Goal: Information Seeking & Learning: Learn about a topic

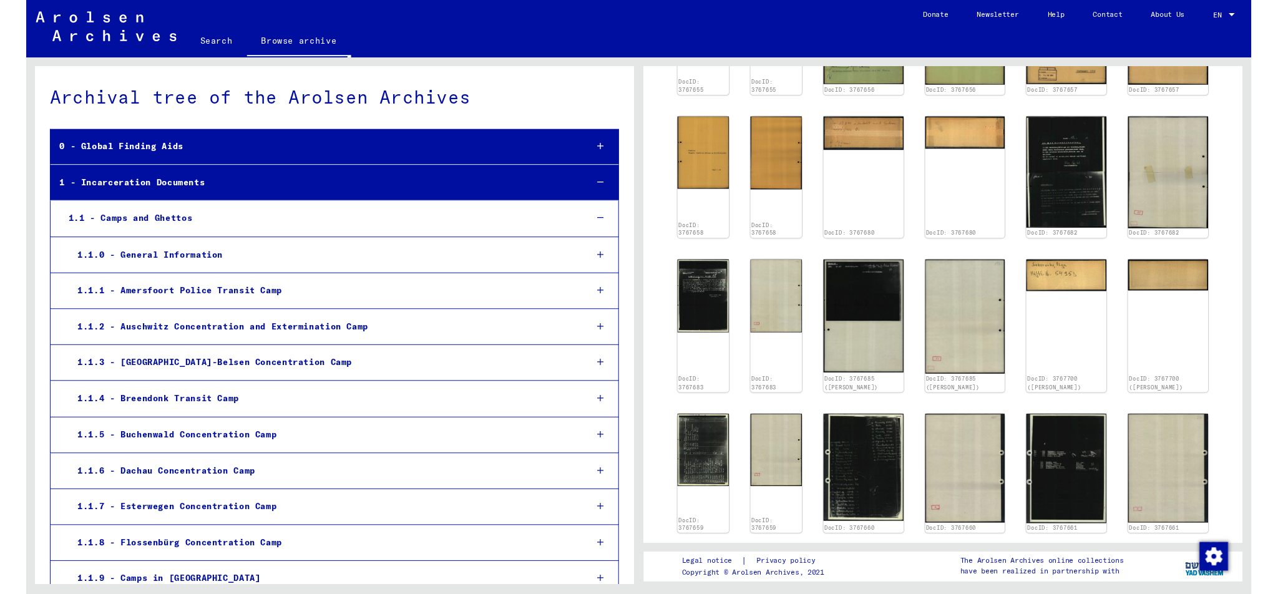
scroll to position [734, 0]
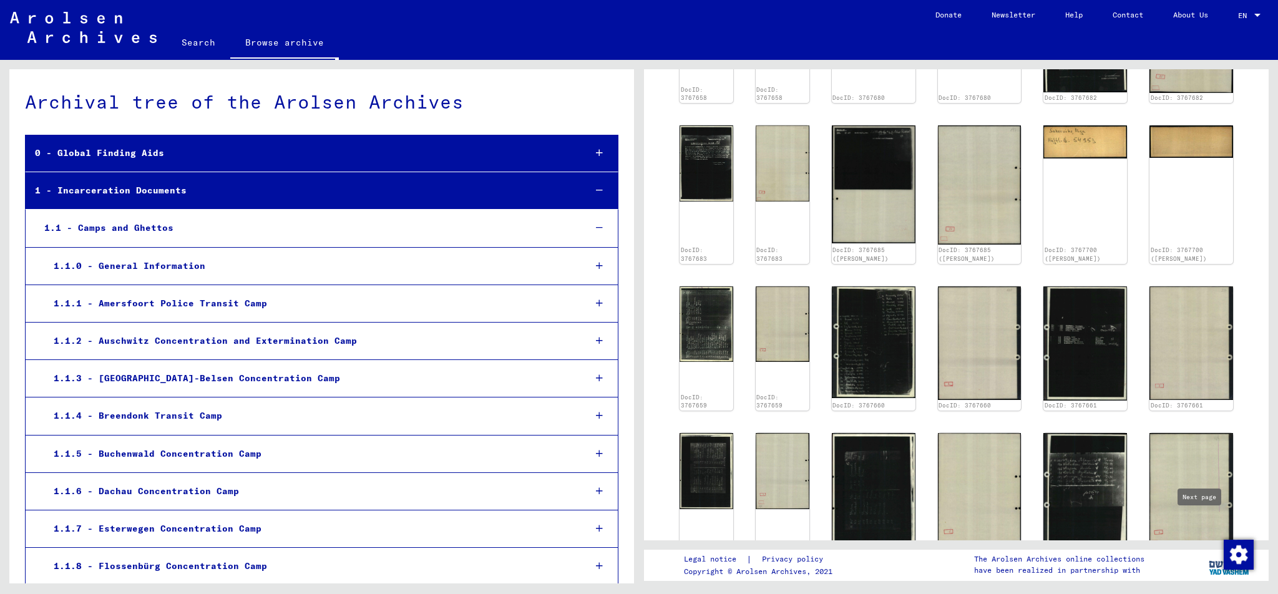
click at [1207, 578] on icon "Next page" at bounding box center [1209, 586] width 17 height 17
type input "*"
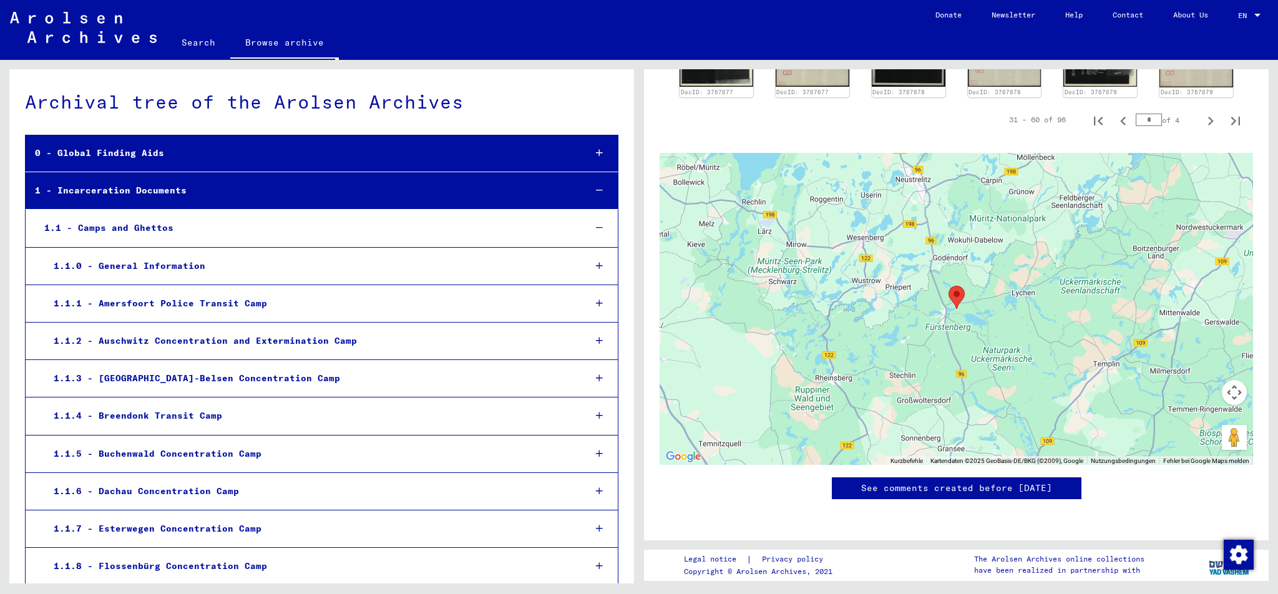
scroll to position [497, 0]
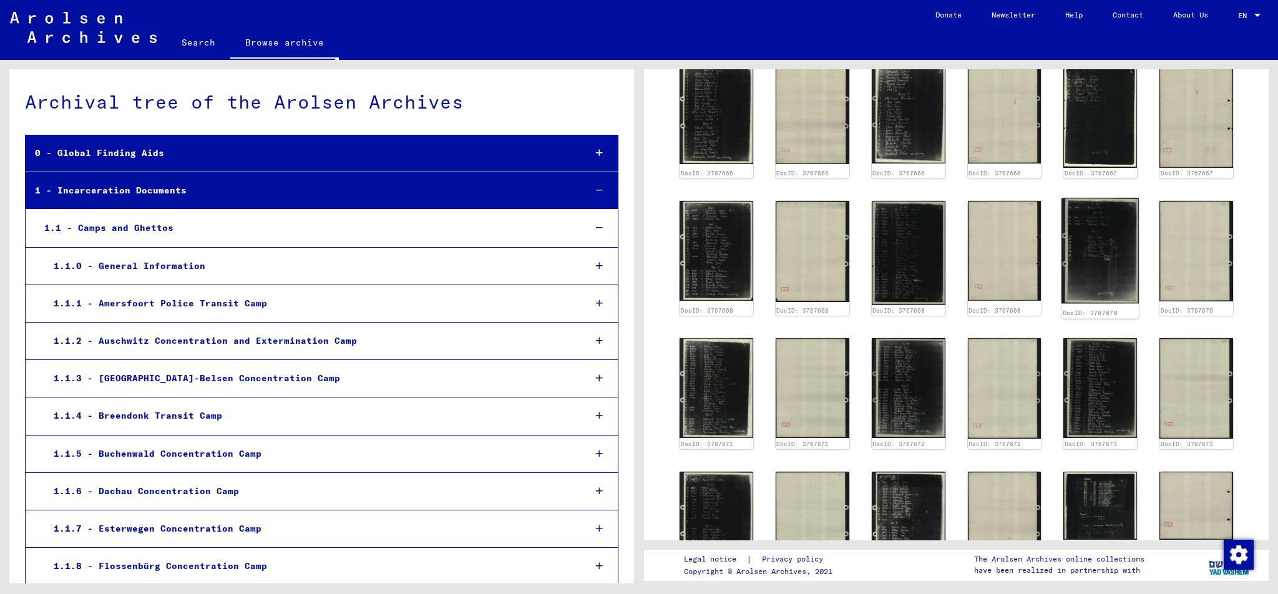
click at [1108, 253] on img at bounding box center [1099, 250] width 77 height 105
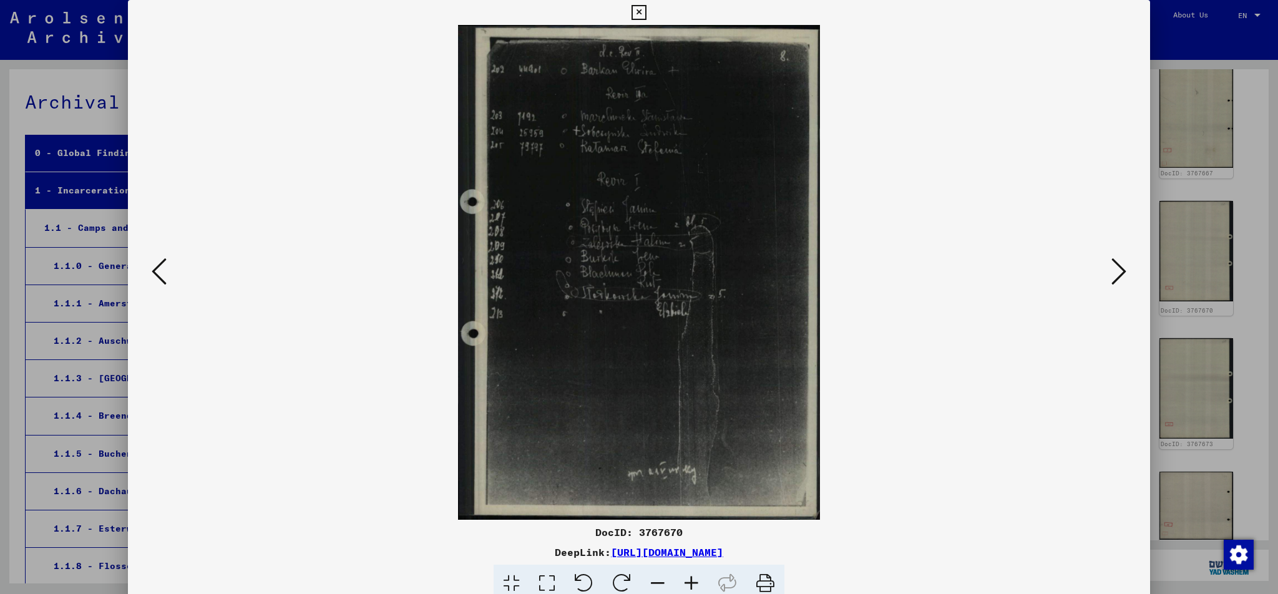
click at [152, 268] on icon at bounding box center [159, 271] width 15 height 30
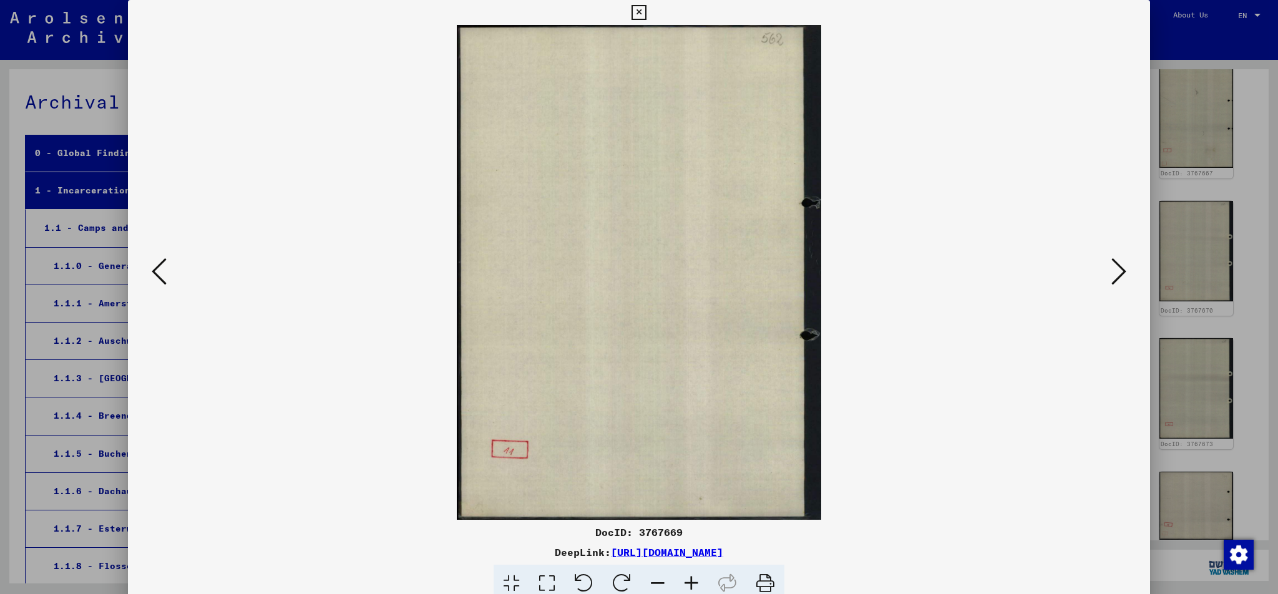
click at [152, 268] on icon at bounding box center [159, 271] width 15 height 30
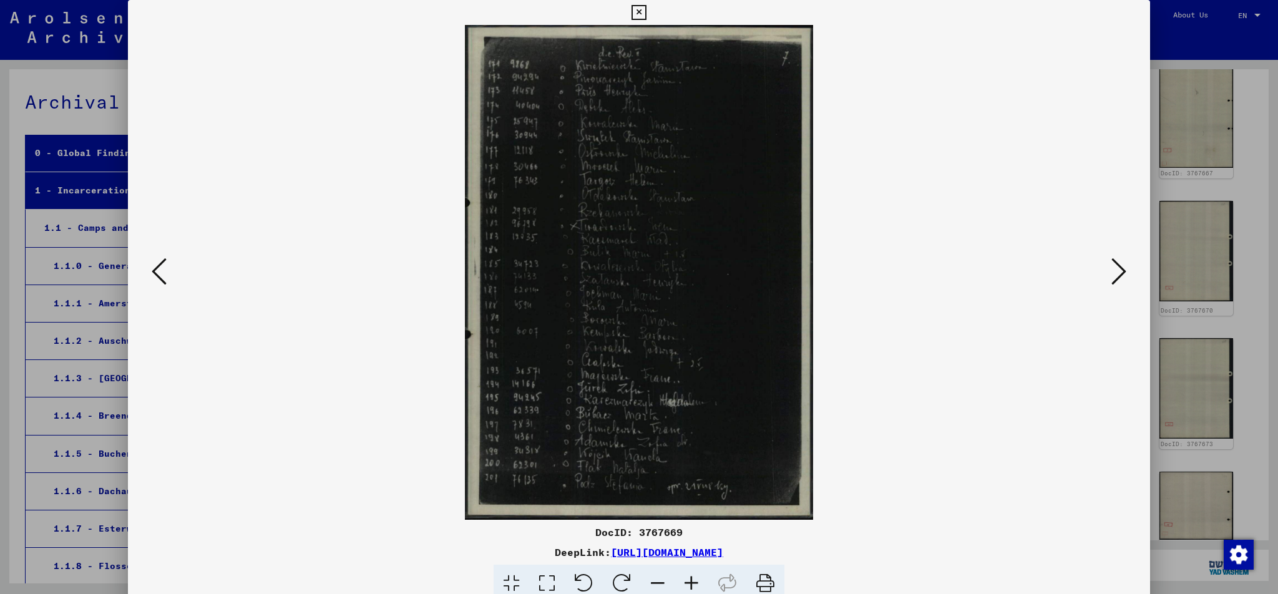
click at [152, 268] on icon at bounding box center [159, 271] width 15 height 30
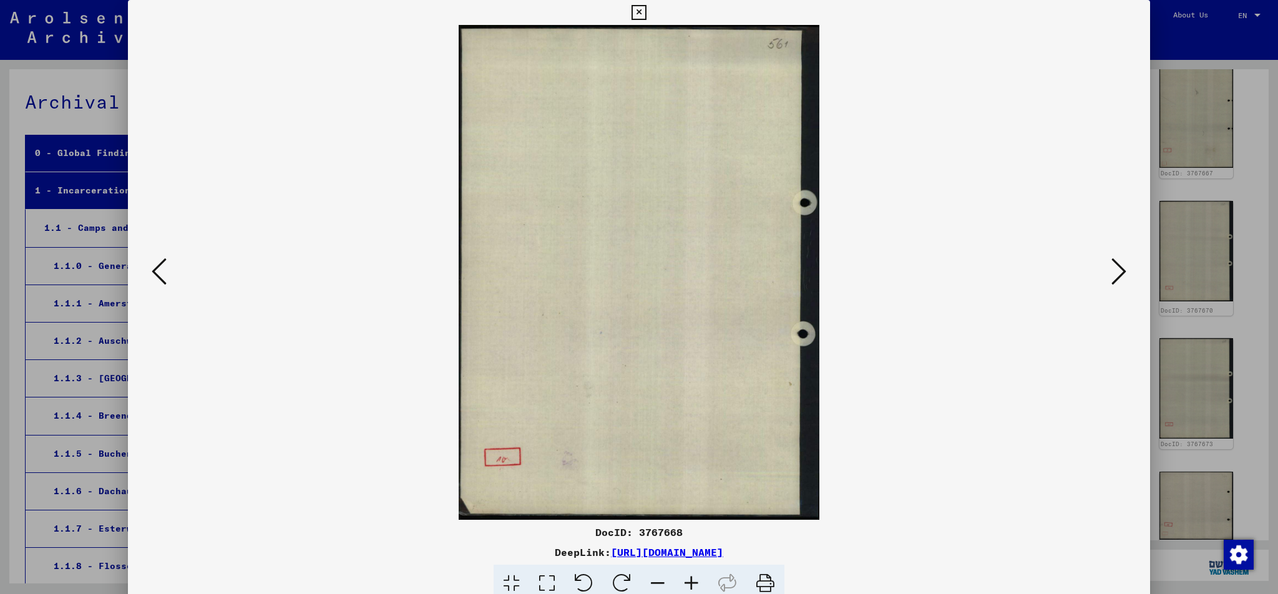
click at [152, 268] on icon at bounding box center [159, 271] width 15 height 30
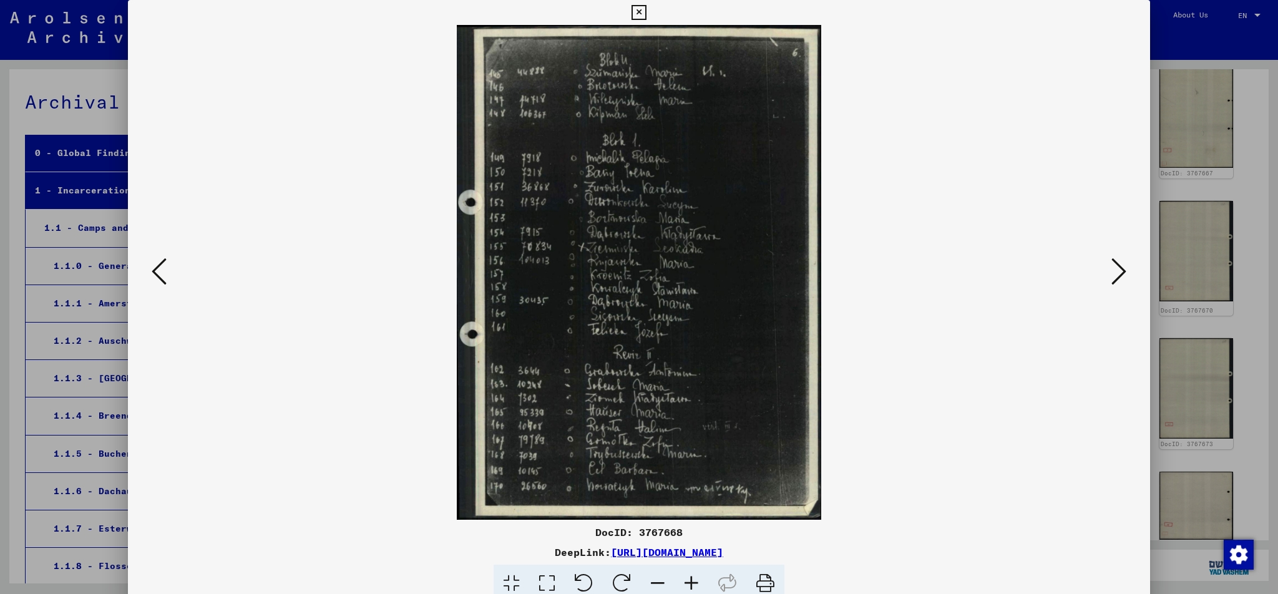
click at [152, 268] on icon at bounding box center [159, 271] width 15 height 30
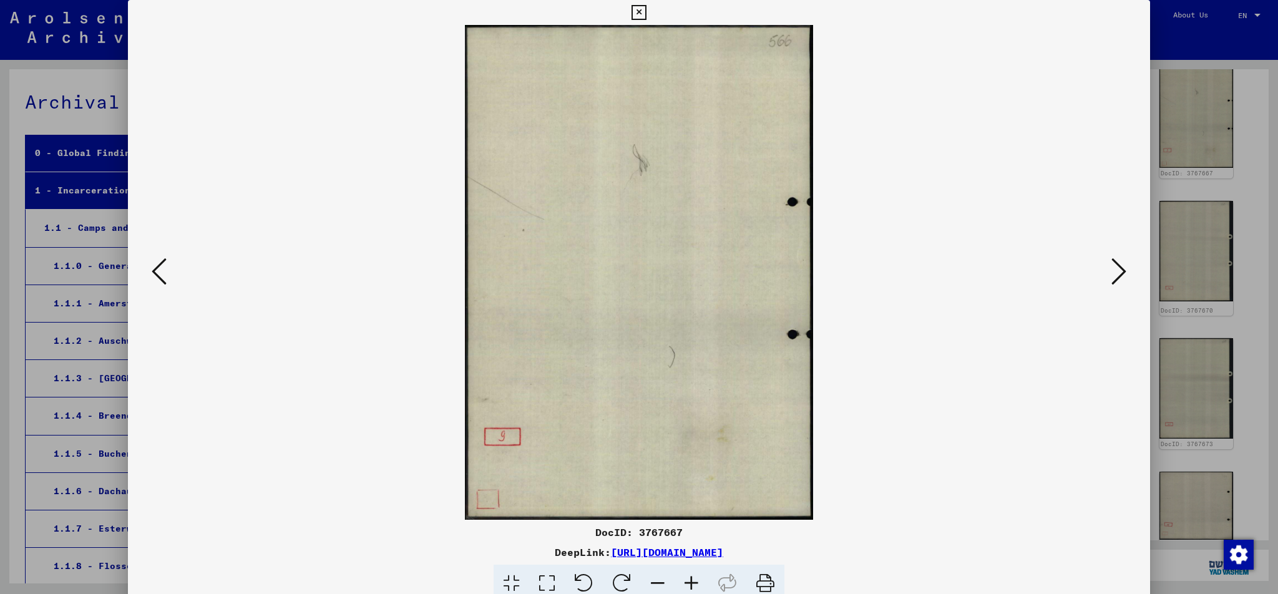
click at [152, 268] on icon at bounding box center [159, 271] width 15 height 30
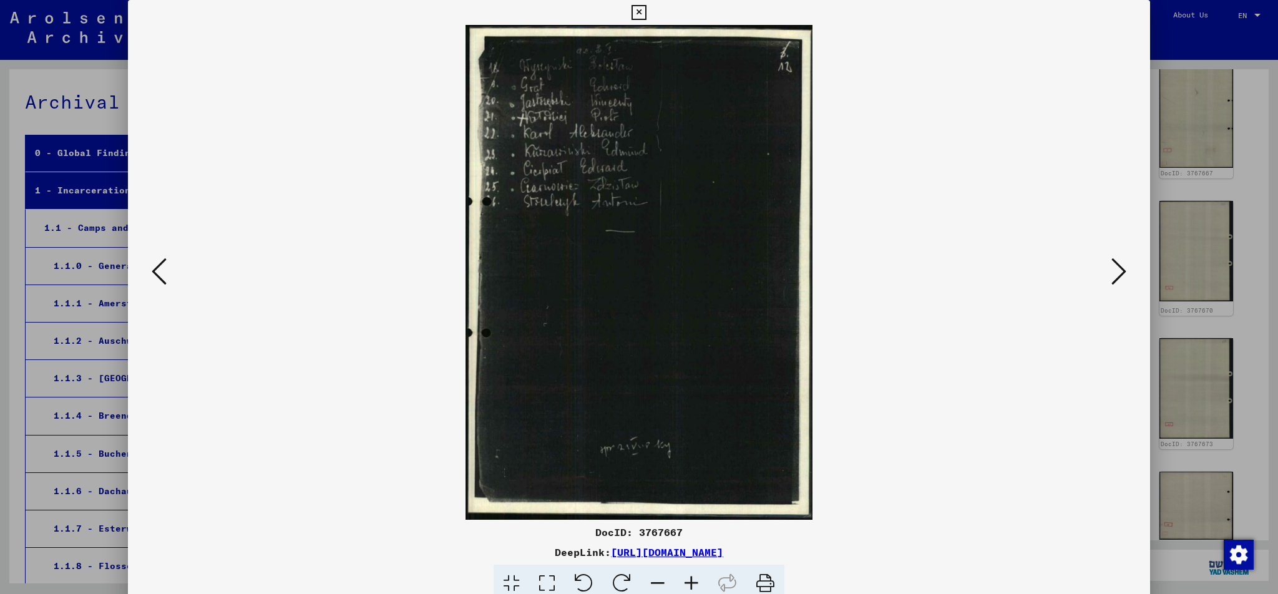
click at [152, 268] on icon at bounding box center [159, 271] width 15 height 30
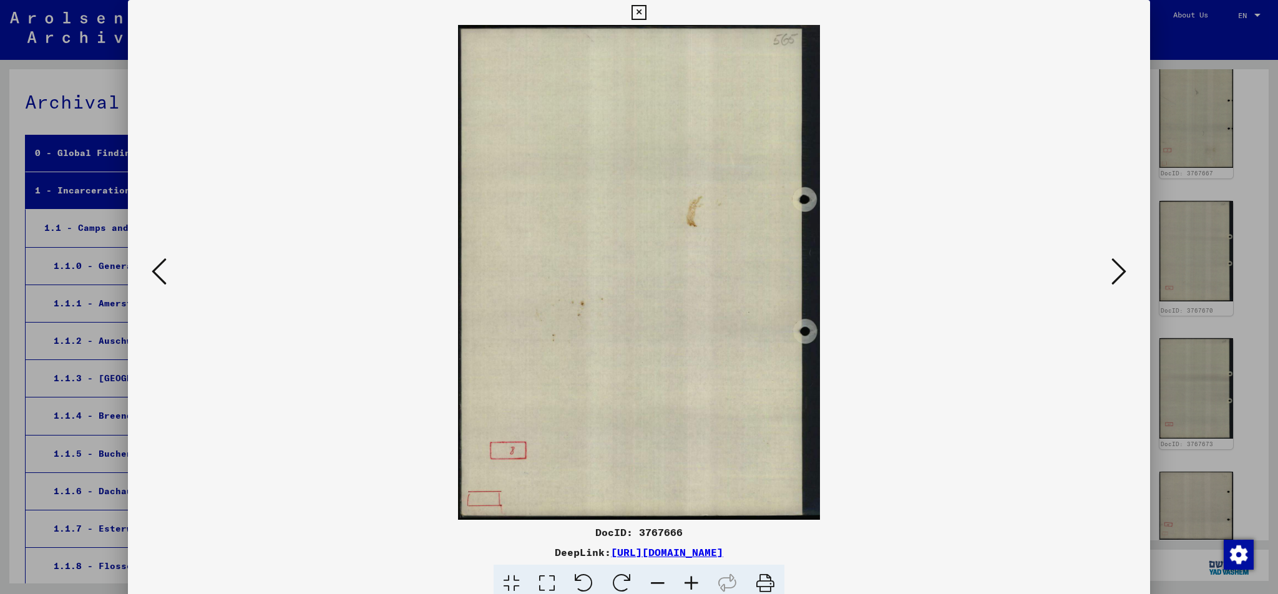
click at [152, 268] on icon at bounding box center [159, 271] width 15 height 30
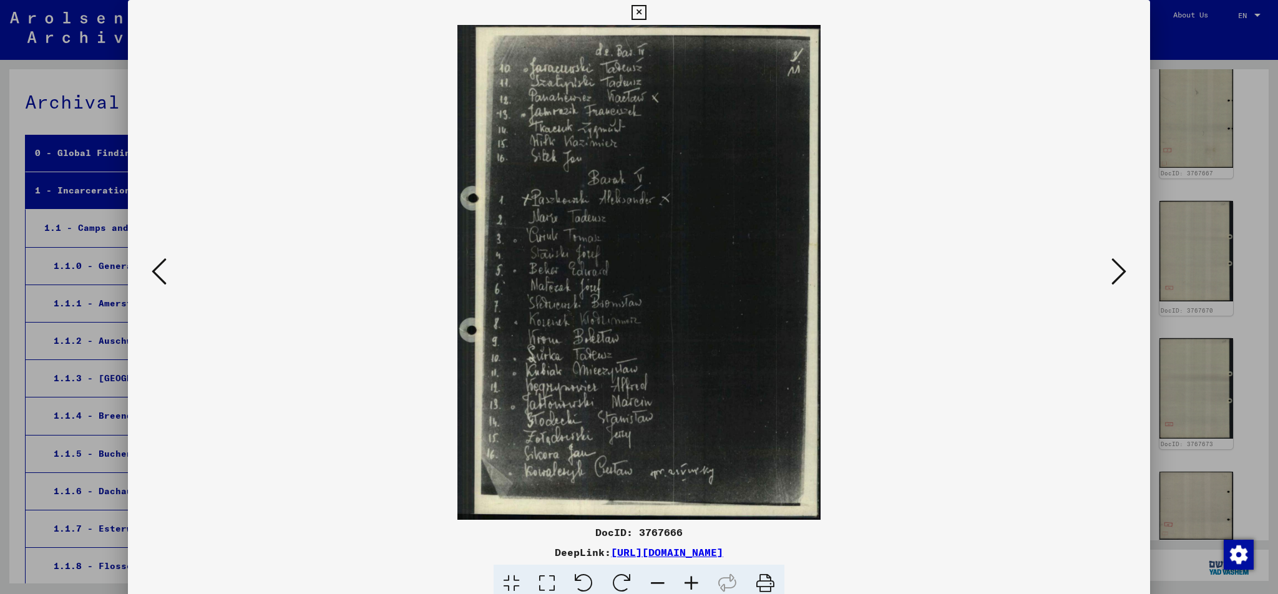
click at [152, 268] on icon at bounding box center [159, 271] width 15 height 30
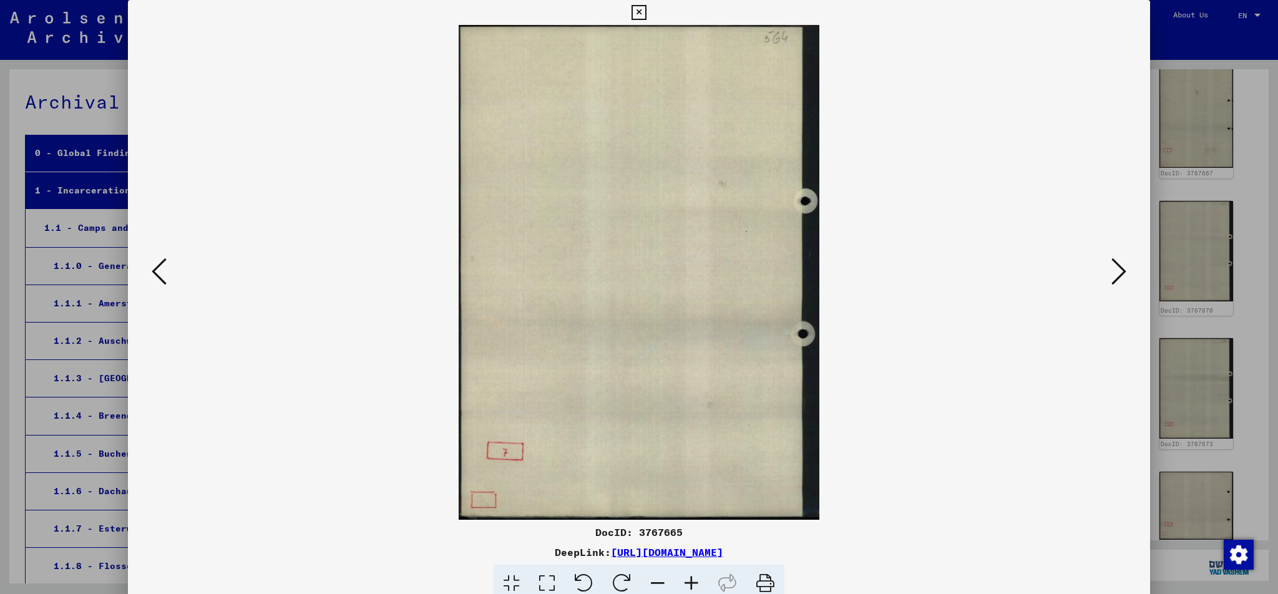
click at [152, 268] on icon at bounding box center [159, 271] width 15 height 30
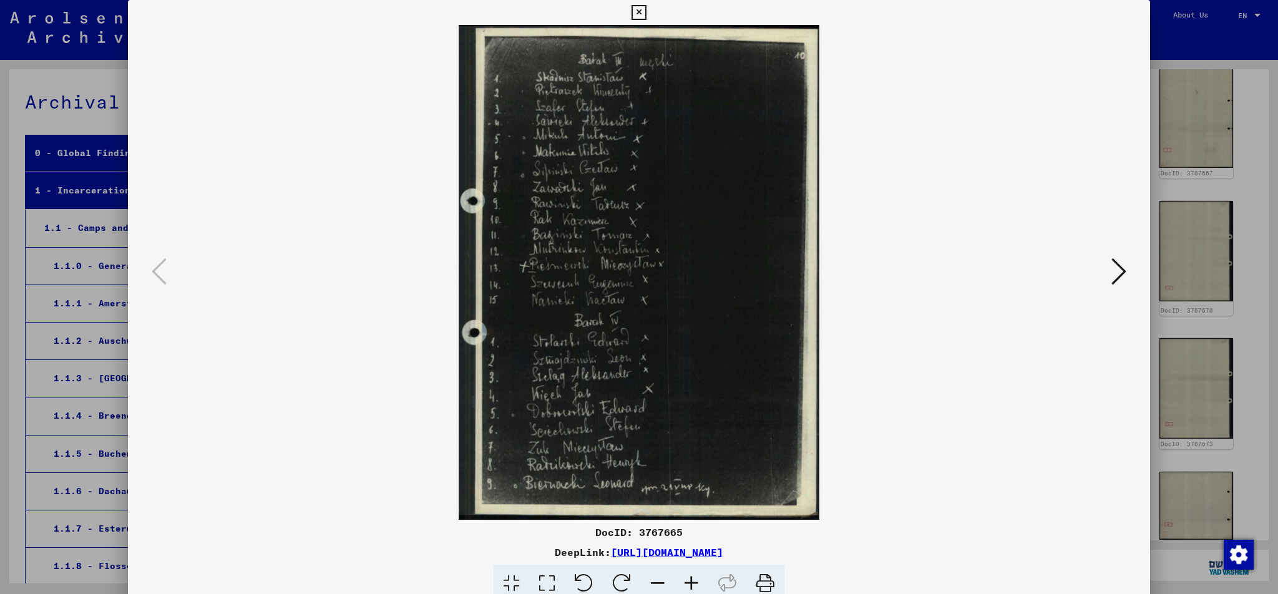
click at [1123, 274] on icon at bounding box center [1118, 271] width 15 height 30
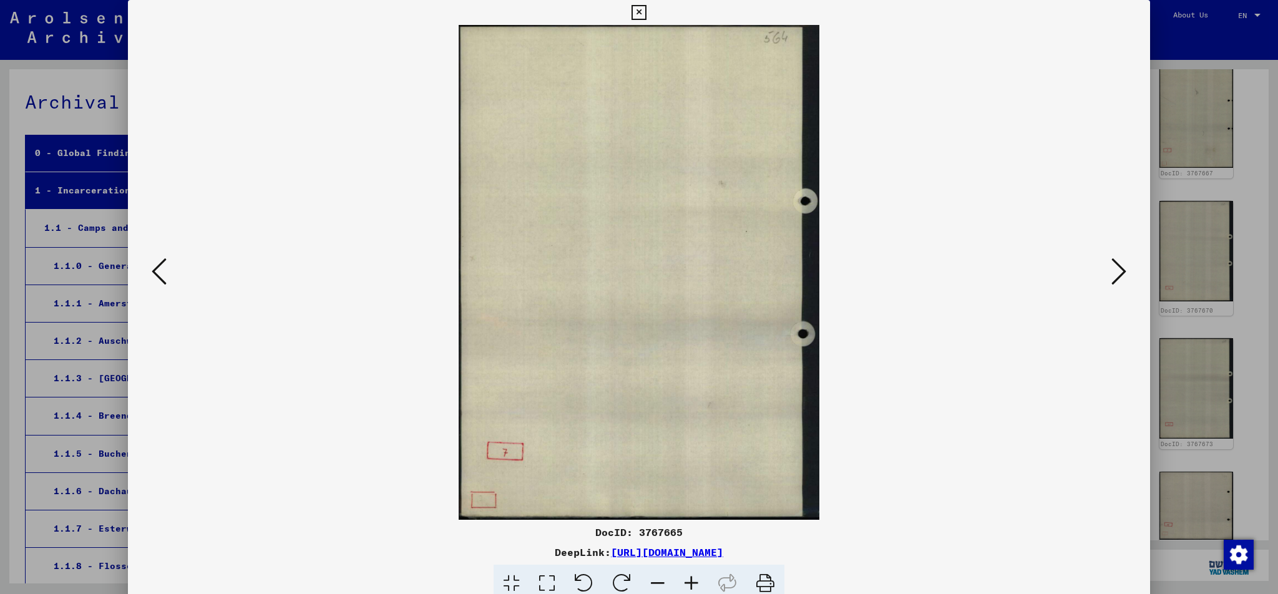
click at [1123, 274] on icon at bounding box center [1118, 271] width 15 height 30
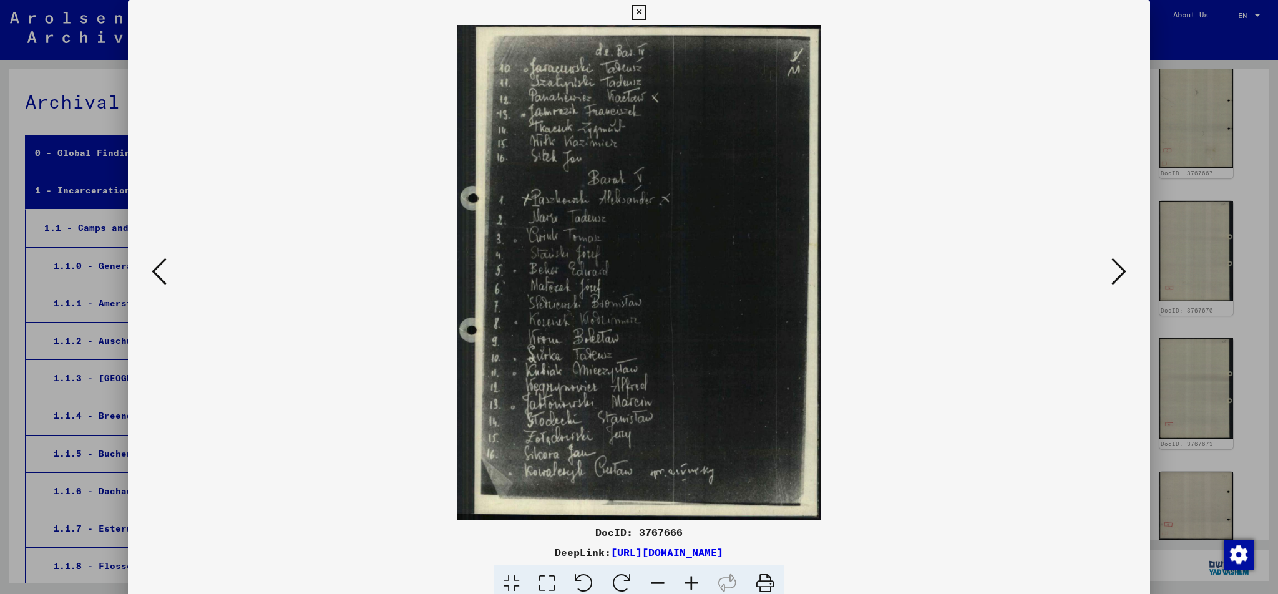
click at [1123, 274] on icon at bounding box center [1118, 271] width 15 height 30
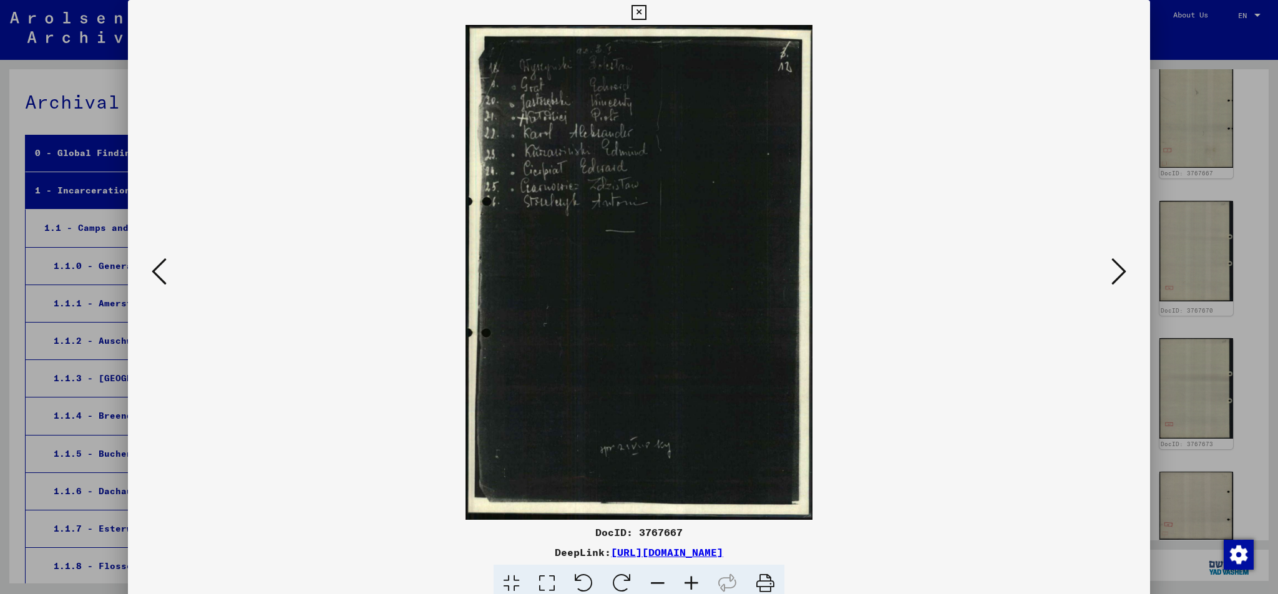
click at [1123, 274] on icon at bounding box center [1118, 271] width 15 height 30
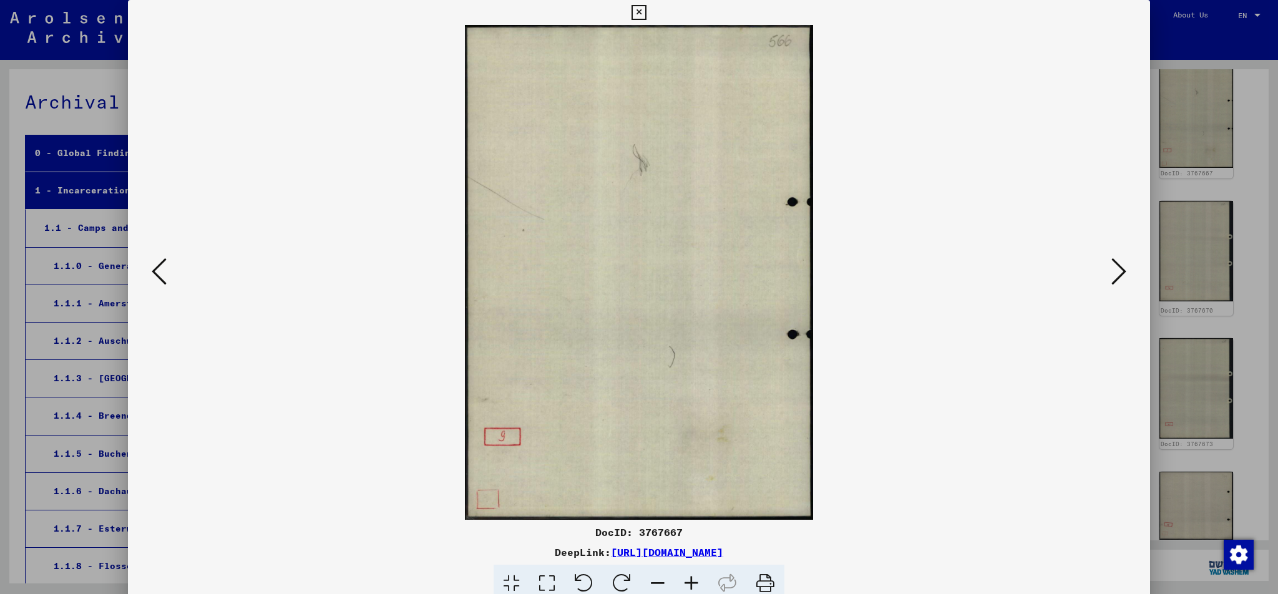
click at [1123, 274] on icon at bounding box center [1118, 271] width 15 height 30
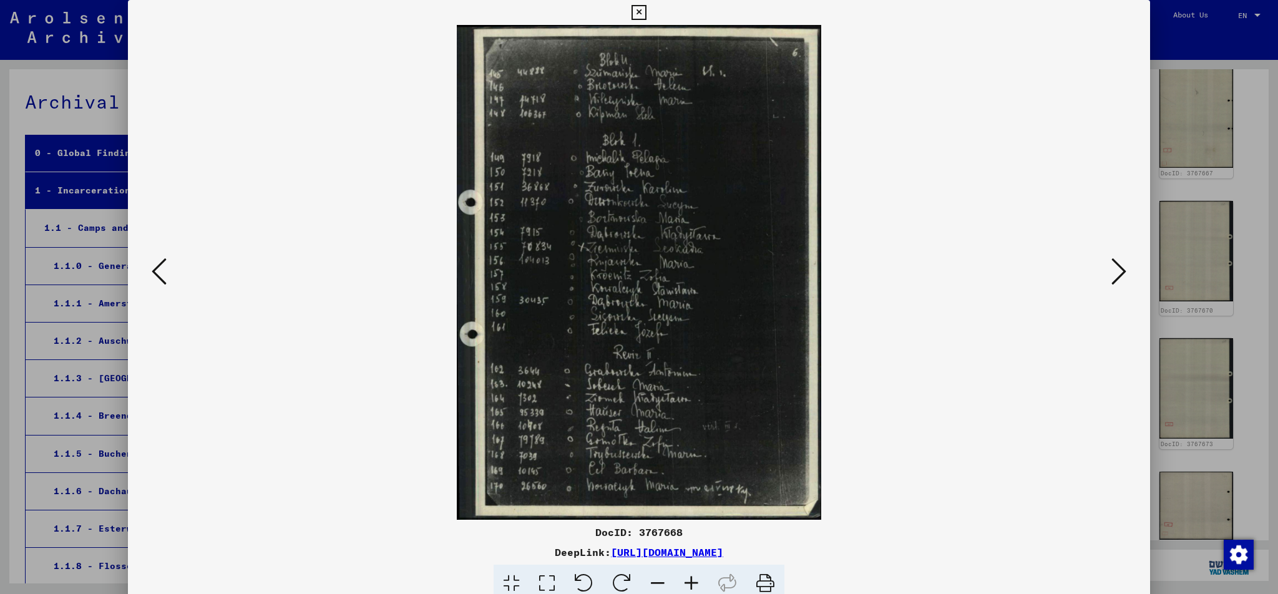
click at [1123, 274] on icon at bounding box center [1118, 271] width 15 height 30
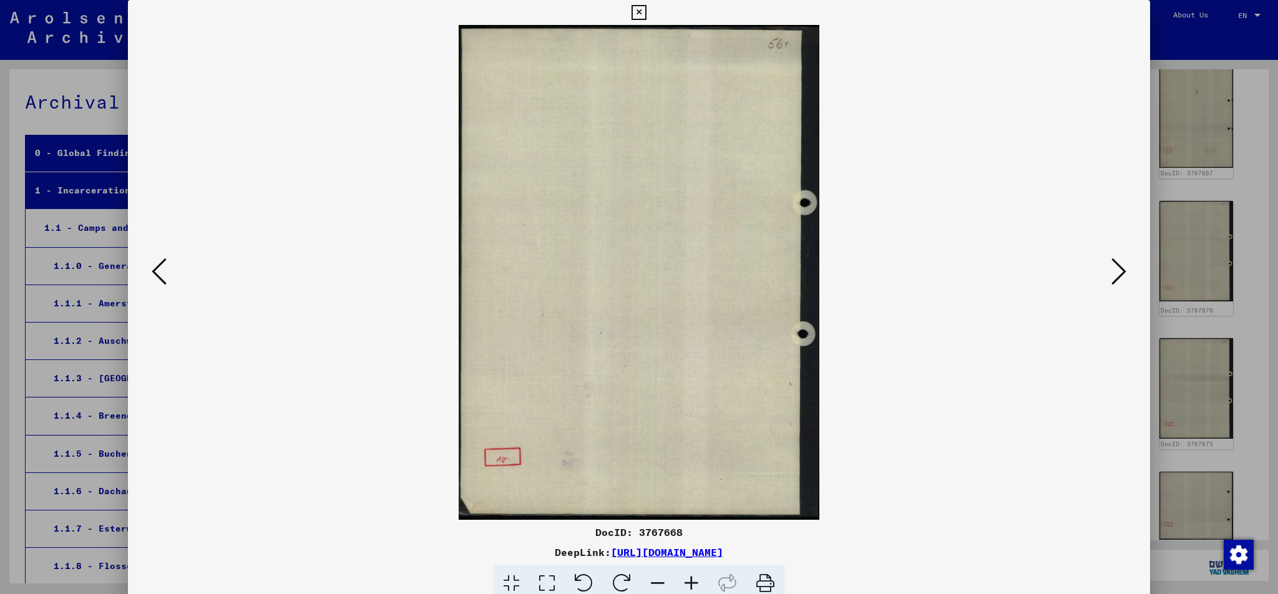
click at [1123, 274] on icon at bounding box center [1118, 271] width 15 height 30
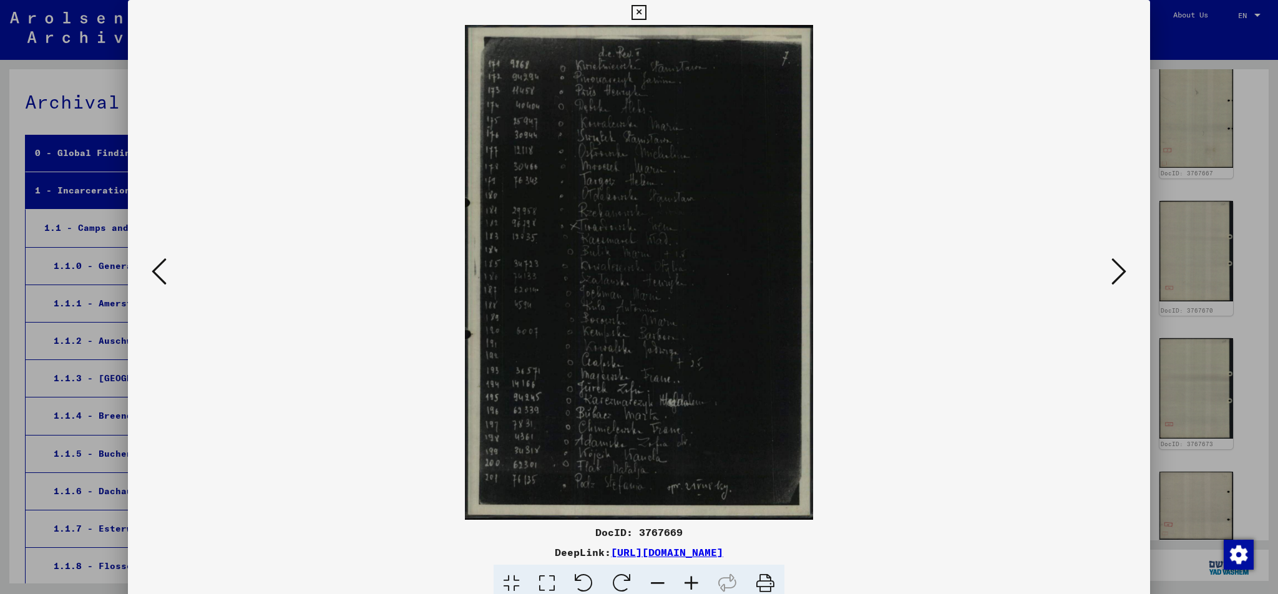
click at [1122, 275] on icon at bounding box center [1118, 271] width 15 height 30
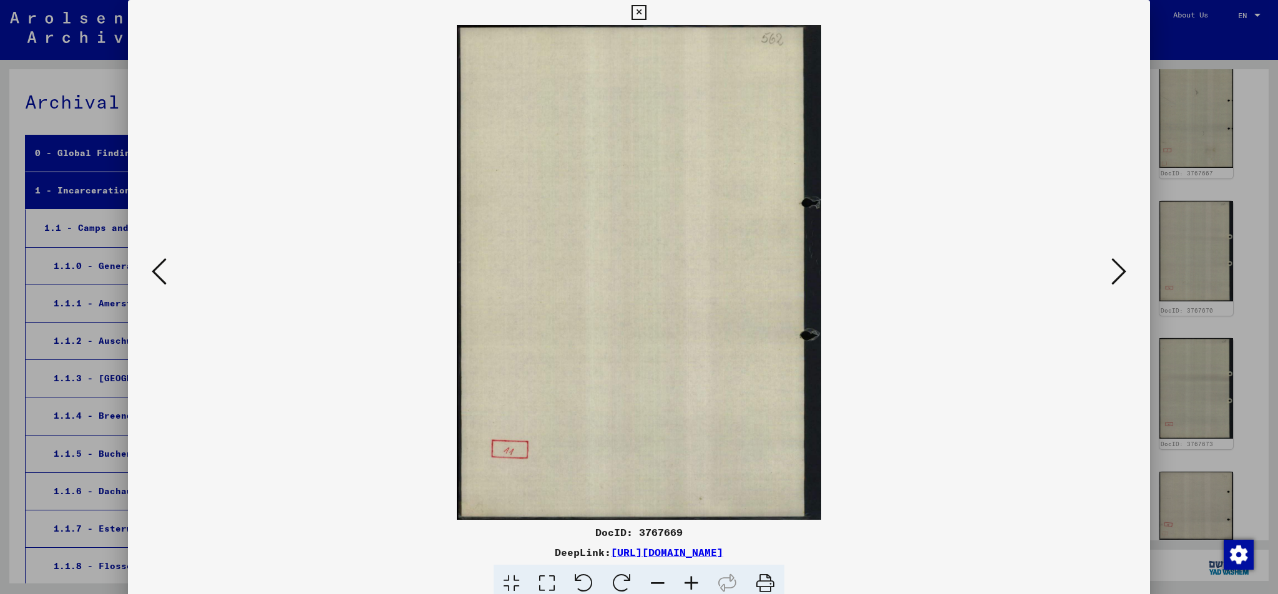
click at [1115, 274] on icon at bounding box center [1118, 271] width 15 height 30
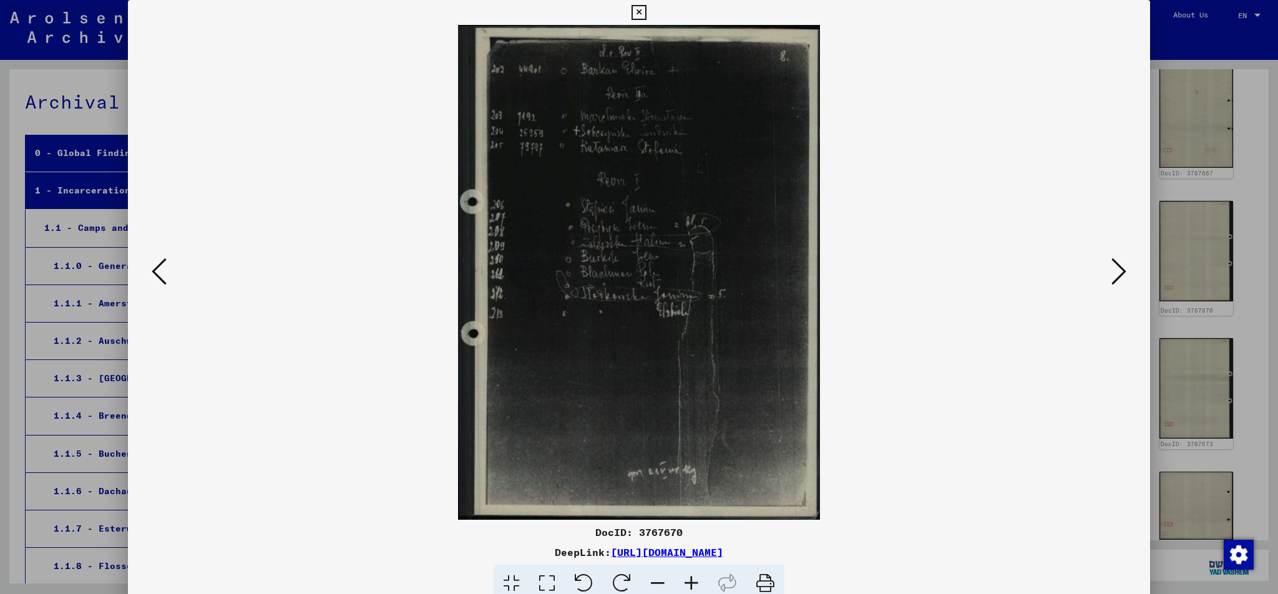
click at [553, 583] on icon at bounding box center [547, 584] width 36 height 38
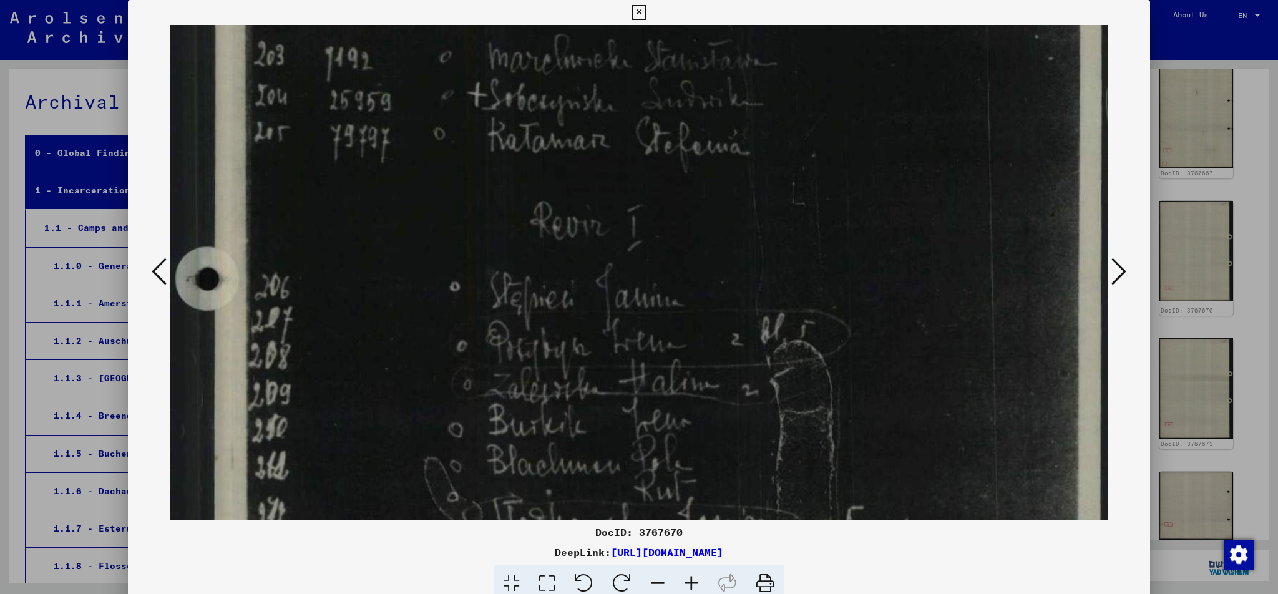
drag, startPoint x: 640, startPoint y: 408, endPoint x: 682, endPoint y: 205, distance: 207.0
click at [682, 205] on img at bounding box center [638, 462] width 937 height 1282
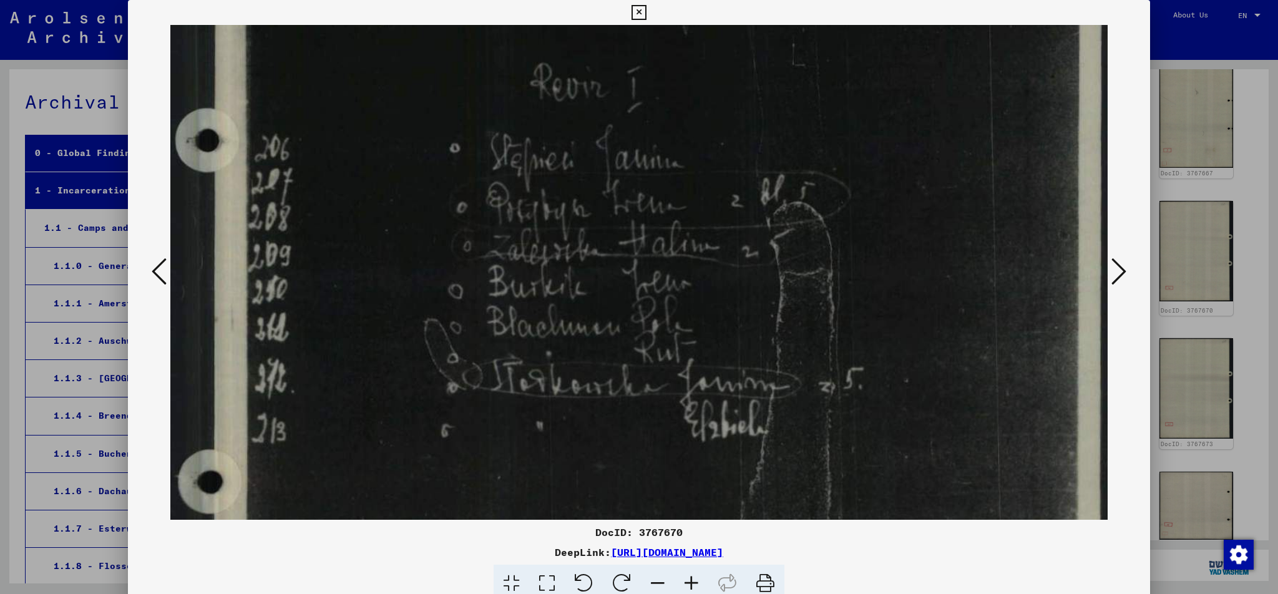
drag, startPoint x: 725, startPoint y: 381, endPoint x: 761, endPoint y: 243, distance: 142.5
click at [761, 243] on img at bounding box center [638, 323] width 937 height 1282
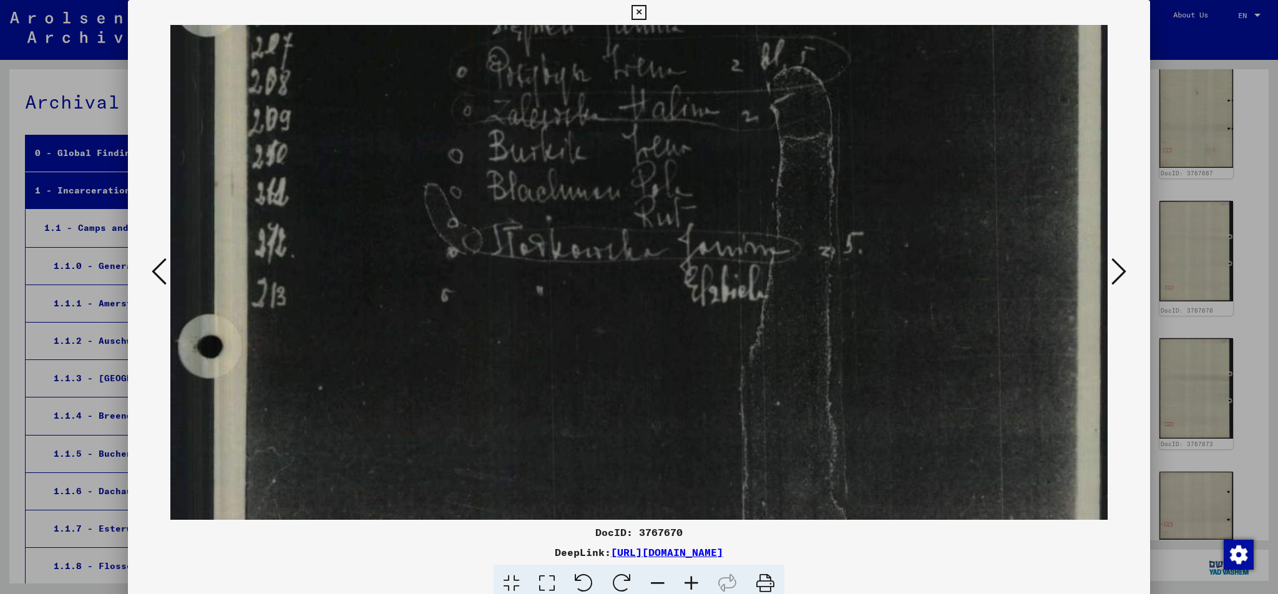
drag, startPoint x: 762, startPoint y: 331, endPoint x: 775, endPoint y: 241, distance: 90.7
click at [775, 241] on img at bounding box center [638, 188] width 937 height 1282
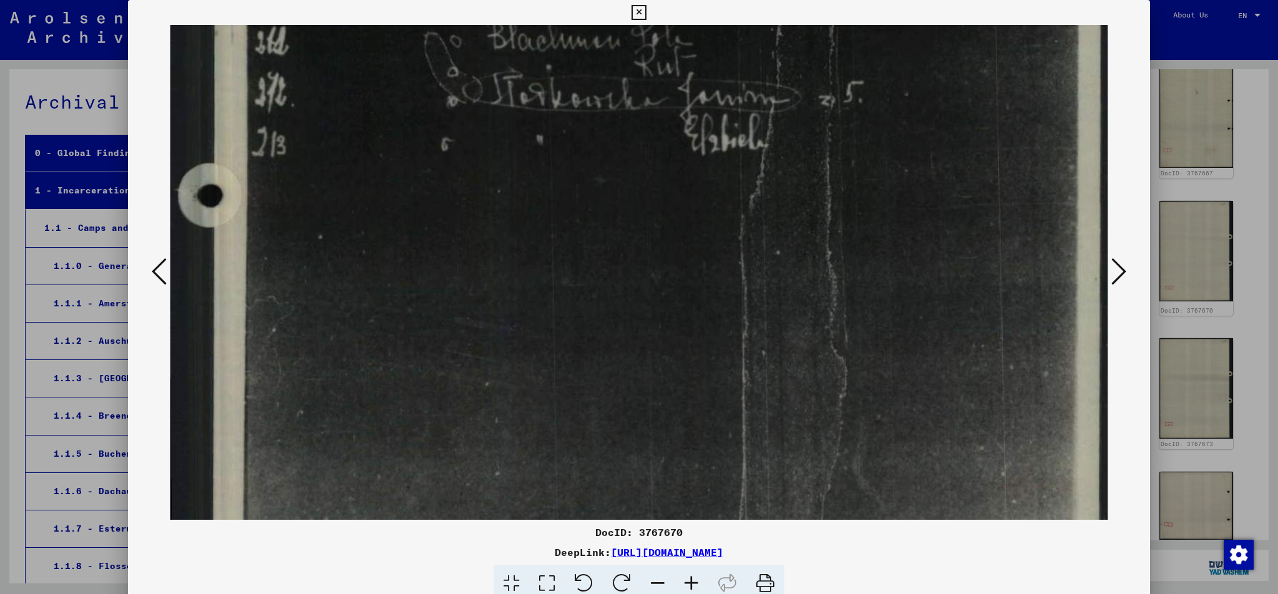
drag, startPoint x: 761, startPoint y: 313, endPoint x: 767, endPoint y: 218, distance: 95.0
click at [767, 219] on img at bounding box center [638, 37] width 937 height 1282
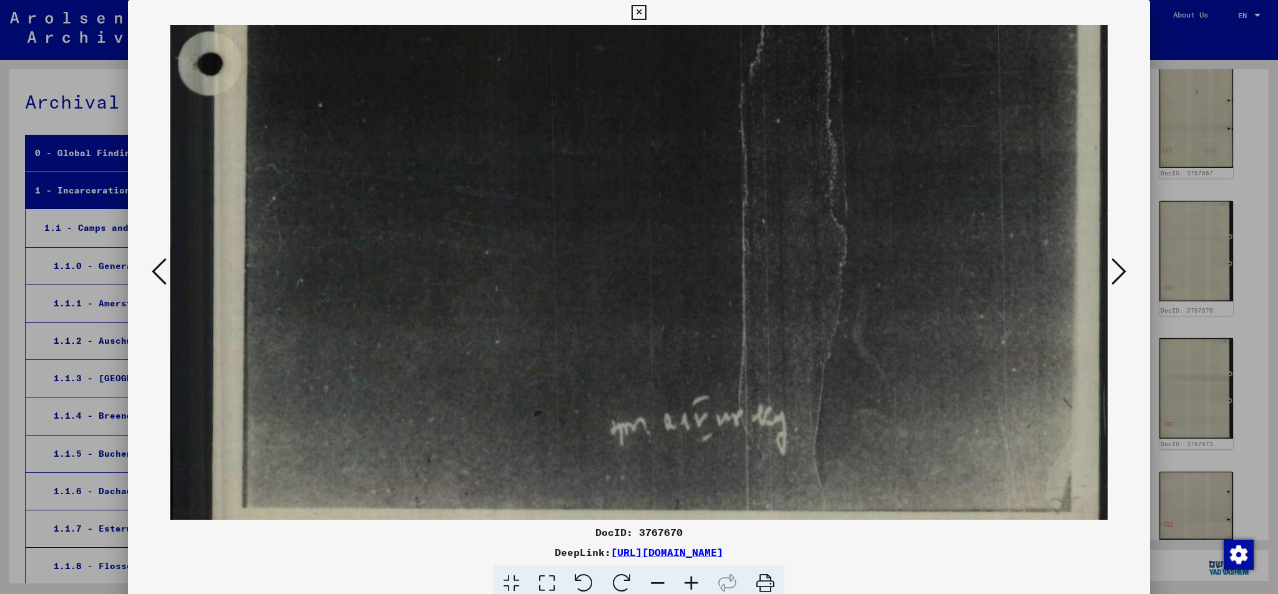
drag, startPoint x: 779, startPoint y: 288, endPoint x: 788, endPoint y: 184, distance: 104.0
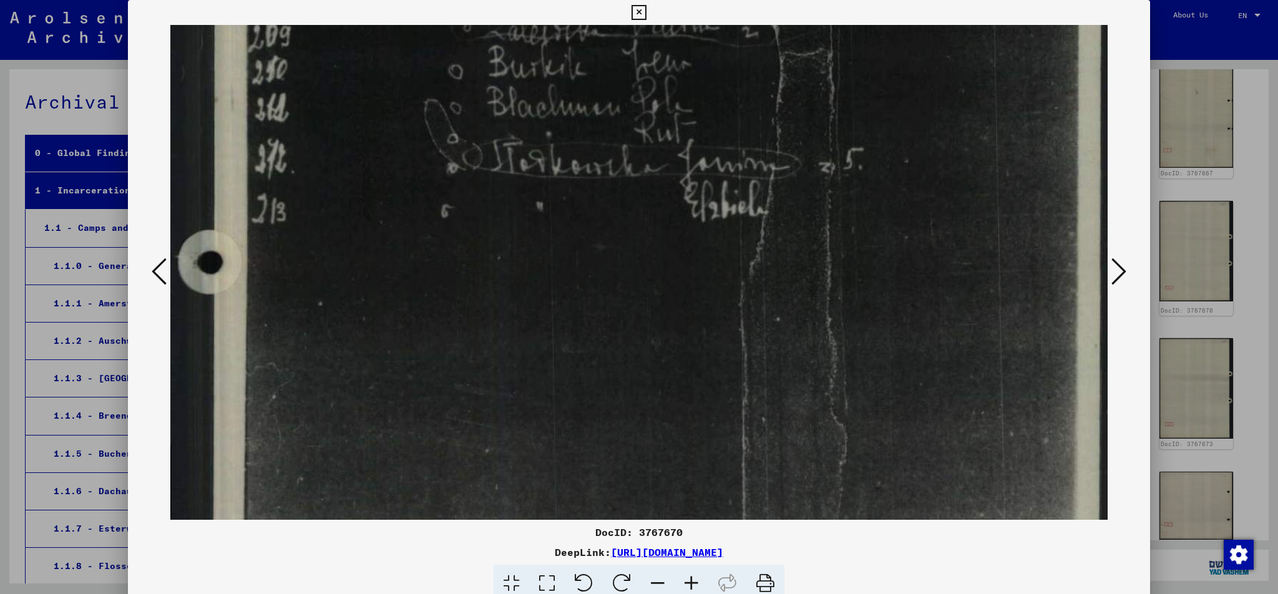
drag, startPoint x: 774, startPoint y: 173, endPoint x: 755, endPoint y: 235, distance: 65.0
click at [765, 412] on img at bounding box center [638, 104] width 937 height 1282
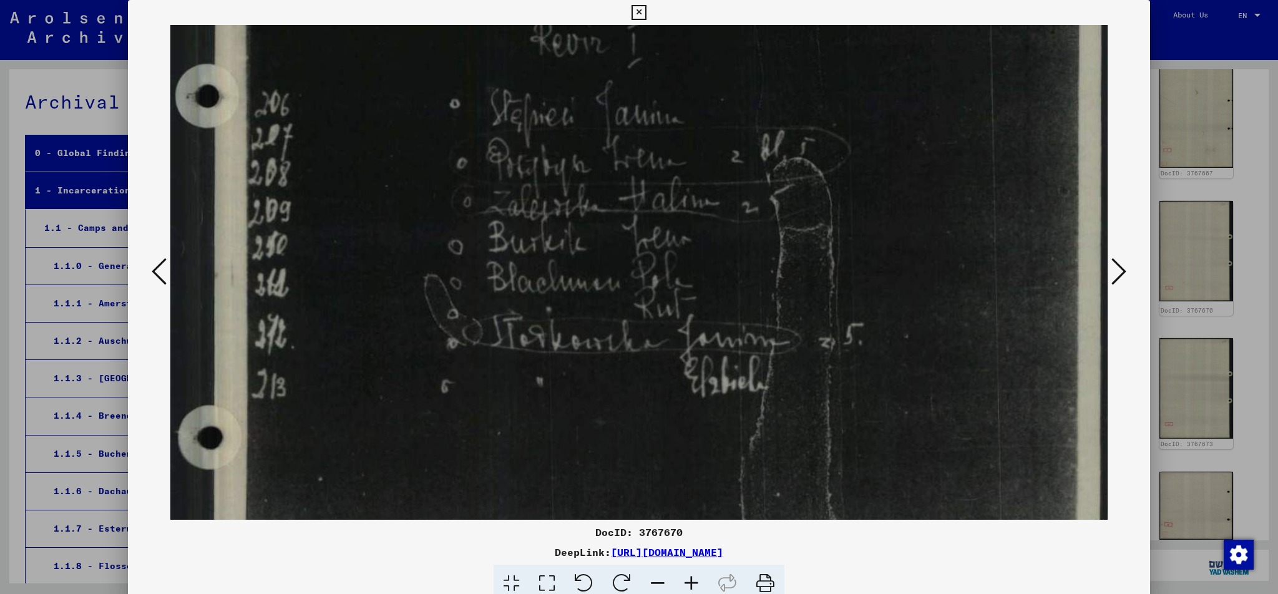
drag, startPoint x: 754, startPoint y: 293, endPoint x: 749, endPoint y: 358, distance: 65.7
click at [749, 358] on img at bounding box center [638, 279] width 937 height 1282
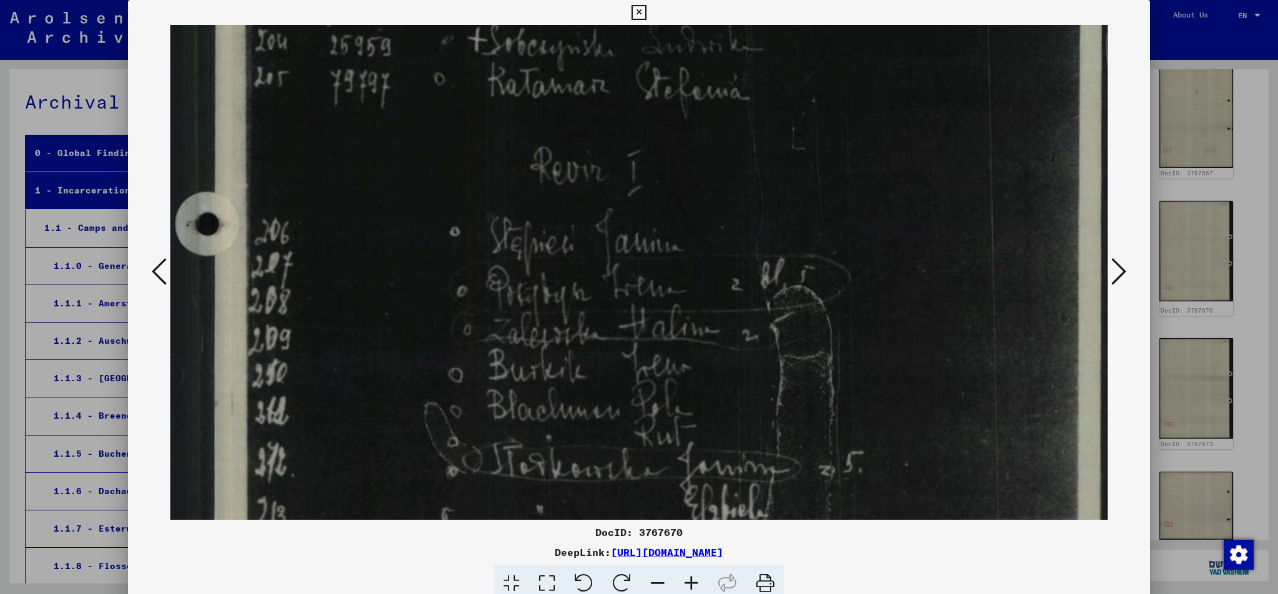
drag, startPoint x: 766, startPoint y: 248, endPoint x: 791, endPoint y: 353, distance: 108.3
click at [784, 354] on img at bounding box center [638, 407] width 937 height 1282
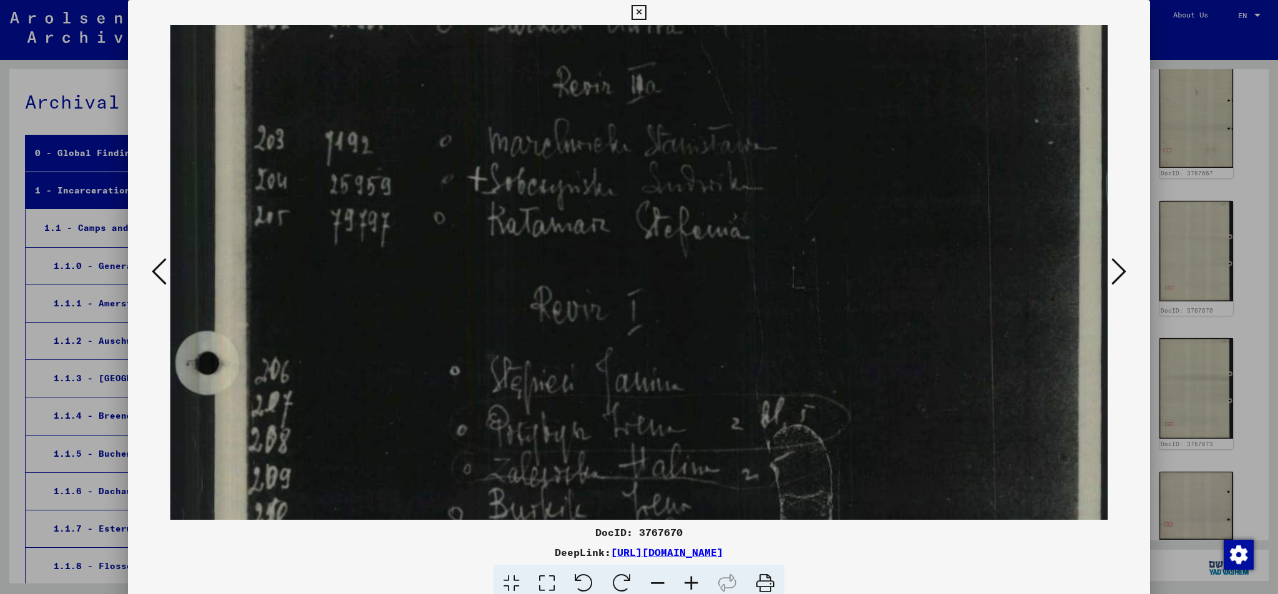
drag, startPoint x: 774, startPoint y: 216, endPoint x: 764, endPoint y: 339, distance: 123.9
click at [765, 349] on img at bounding box center [638, 546] width 937 height 1282
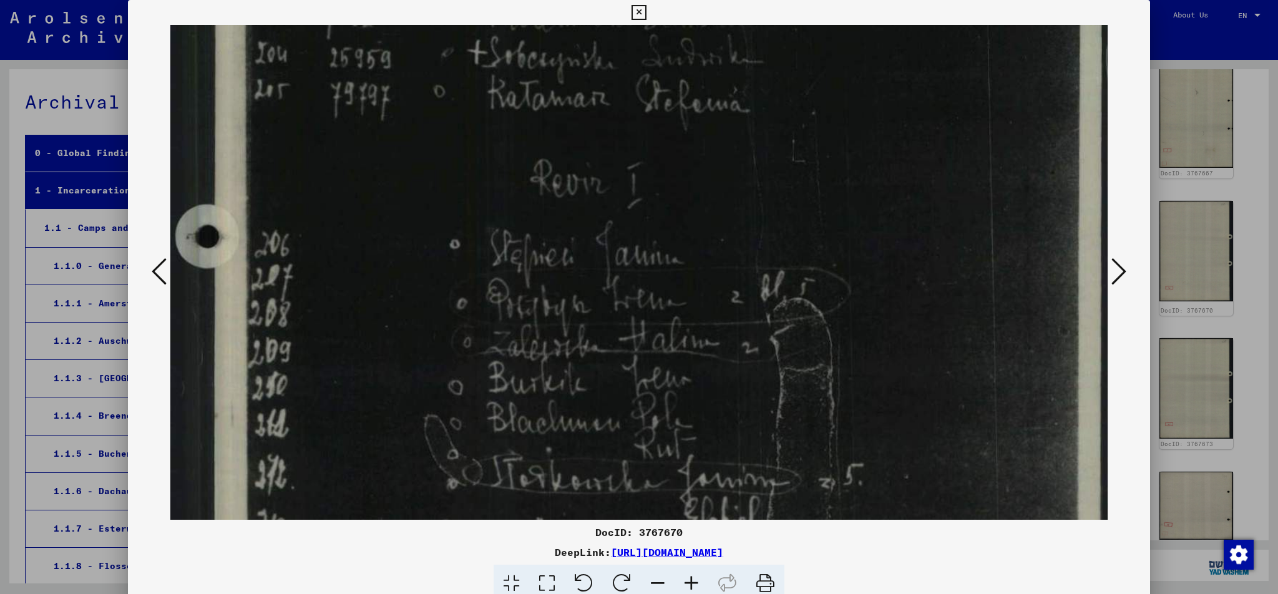
drag, startPoint x: 726, startPoint y: 369, endPoint x: 751, endPoint y: 211, distance: 159.8
click at [751, 213] on img at bounding box center [638, 420] width 937 height 1282
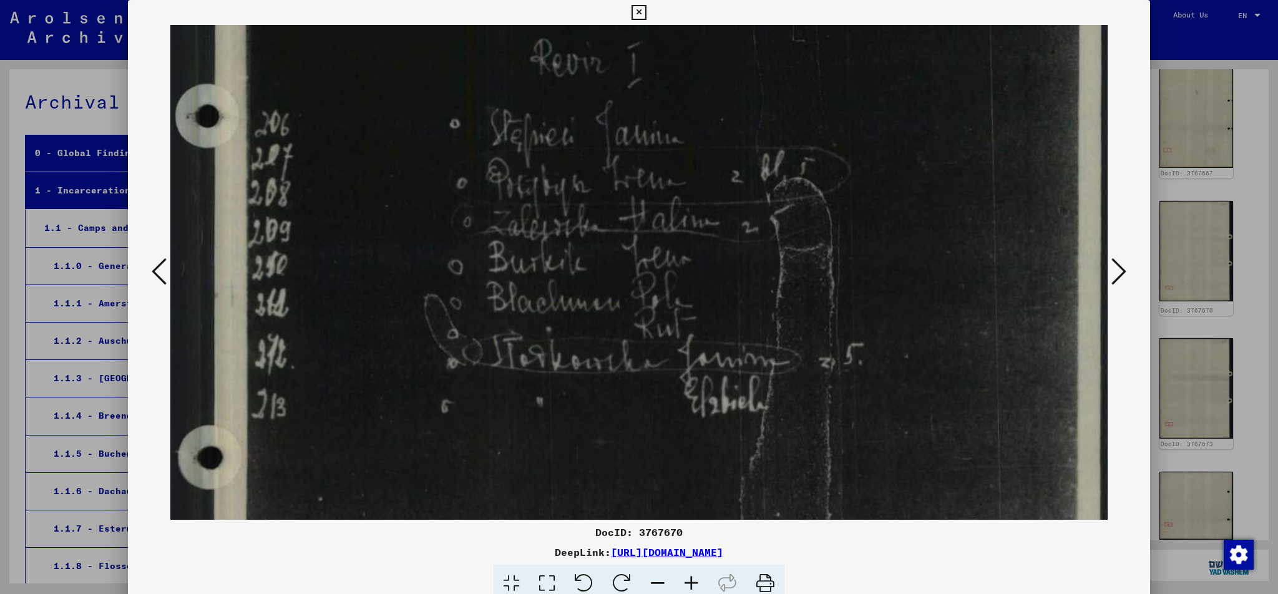
drag, startPoint x: 735, startPoint y: 248, endPoint x: 737, endPoint y: 238, distance: 10.3
click at [737, 240] on img at bounding box center [638, 299] width 937 height 1282
click at [455, 158] on img at bounding box center [638, 297] width 937 height 1282
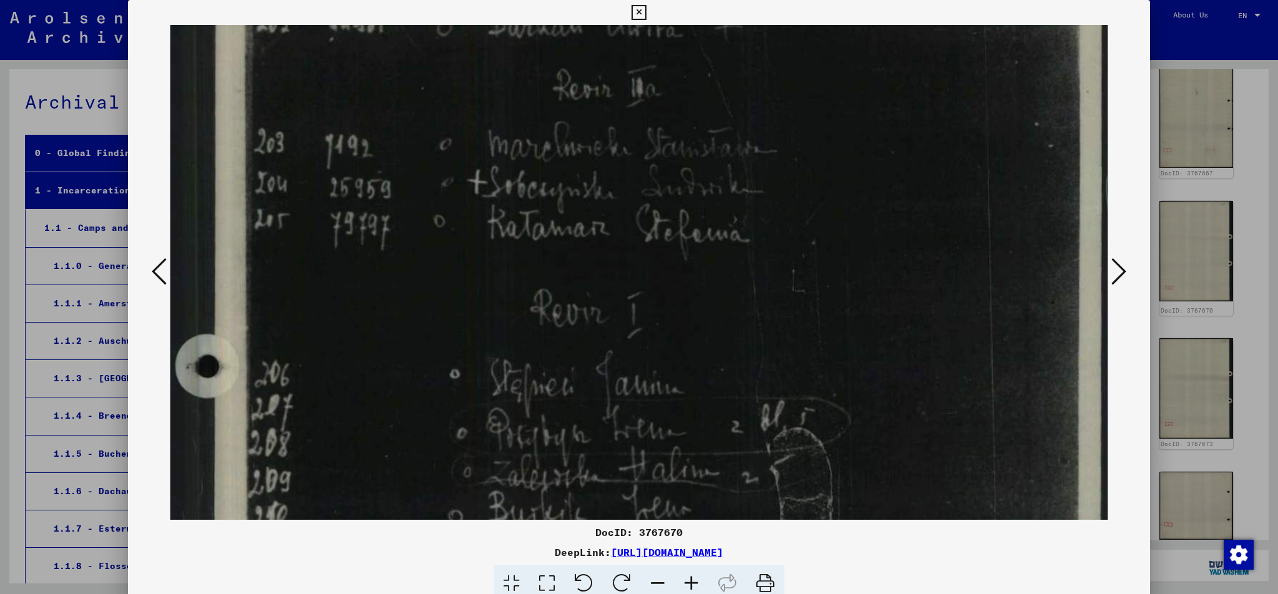
drag, startPoint x: 754, startPoint y: 115, endPoint x: 762, endPoint y: 404, distance: 288.3
click at [762, 404] on img at bounding box center [638, 549] width 937 height 1282
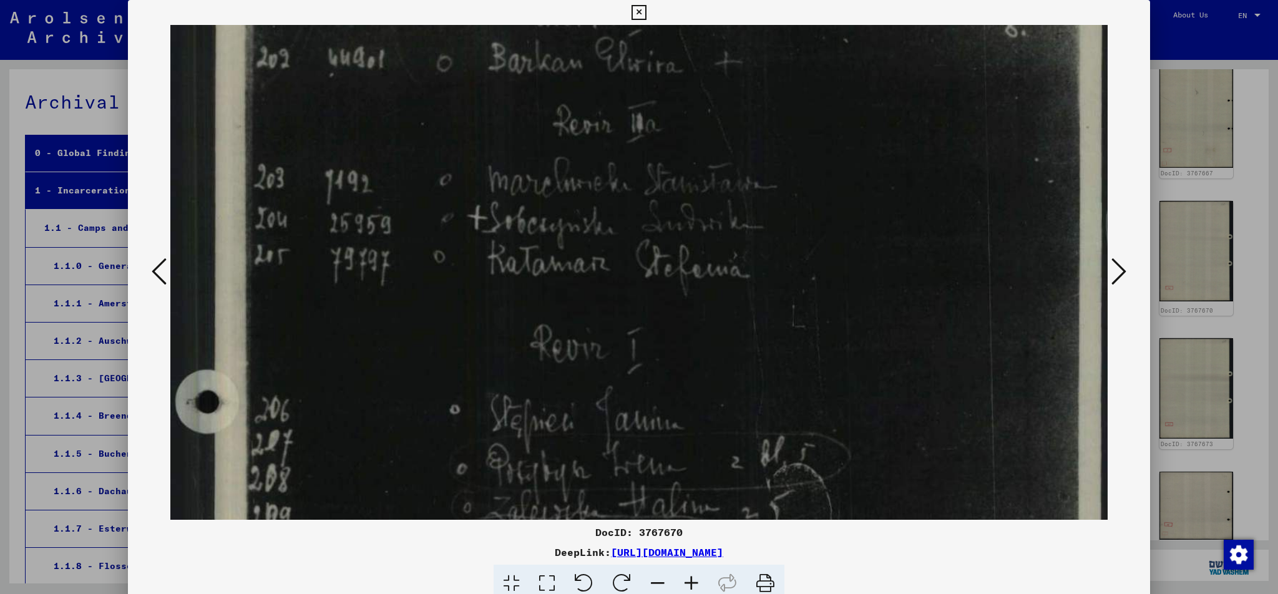
scroll to position [0, 0]
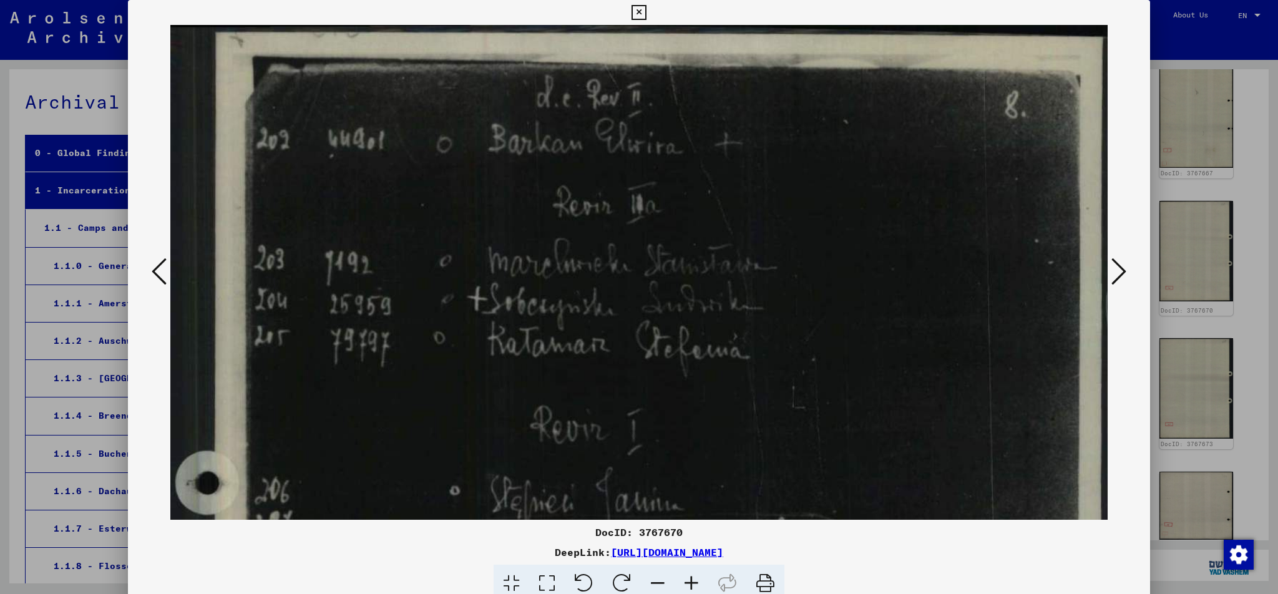
drag, startPoint x: 769, startPoint y: 361, endPoint x: 777, endPoint y: 187, distance: 174.2
drag, startPoint x: 780, startPoint y: 140, endPoint x: 777, endPoint y: 238, distance: 98.0
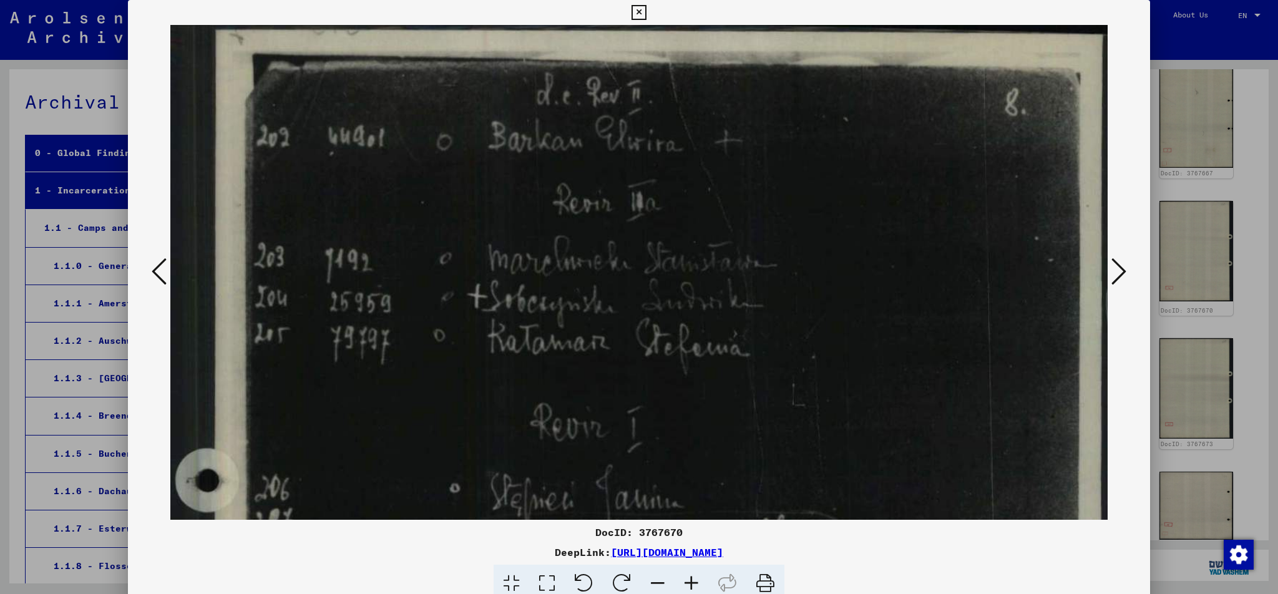
scroll to position [3, 0]
drag, startPoint x: 808, startPoint y: 258, endPoint x: 795, endPoint y: 332, distance: 75.3
